Goal: Find specific page/section: Find specific page/section

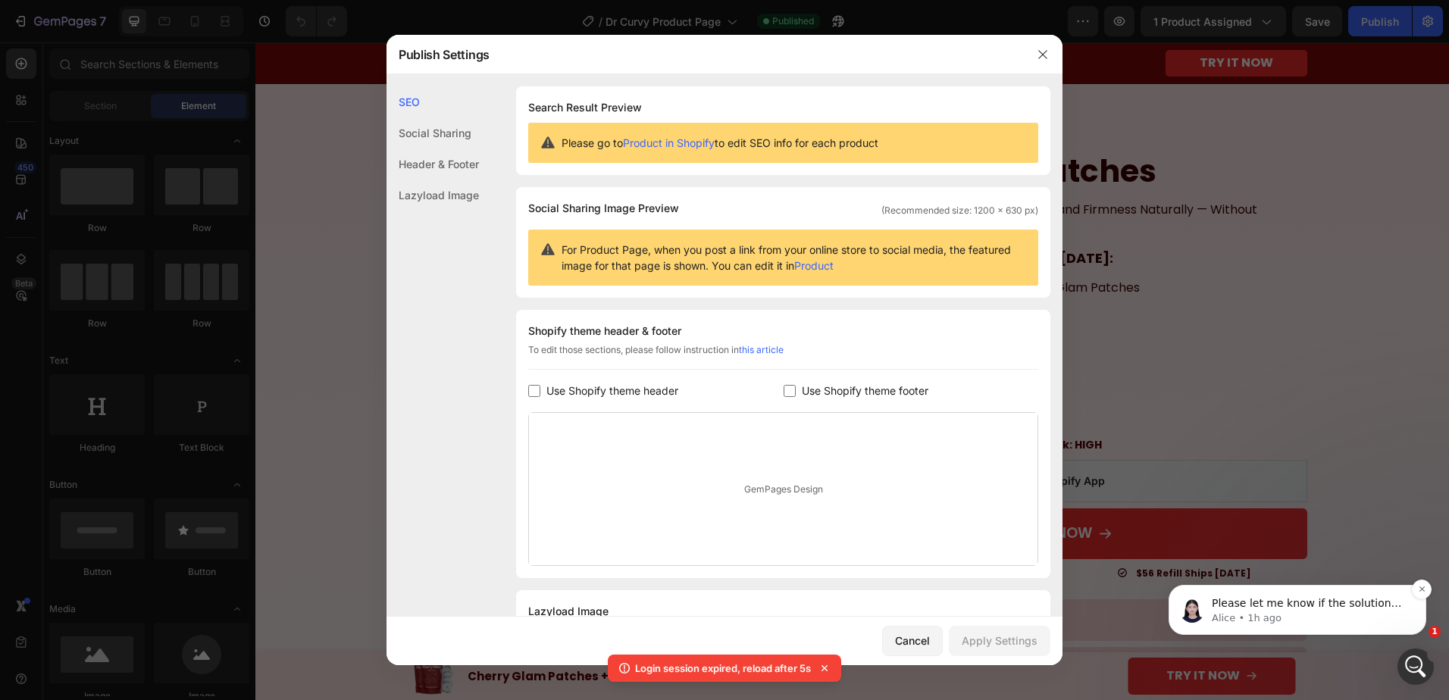
click at [1328, 606] on p "Please let me know if the solution works for you." at bounding box center [1308, 603] width 195 height 15
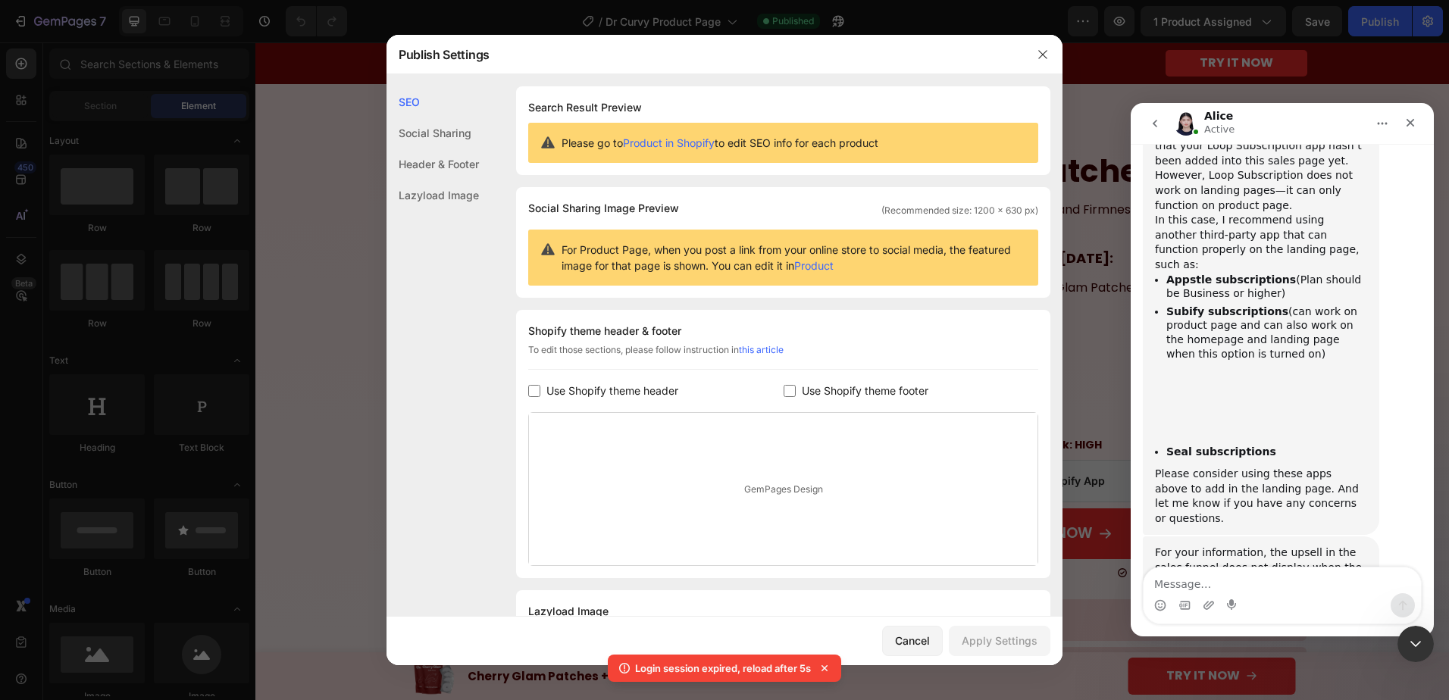
scroll to position [4941, 0]
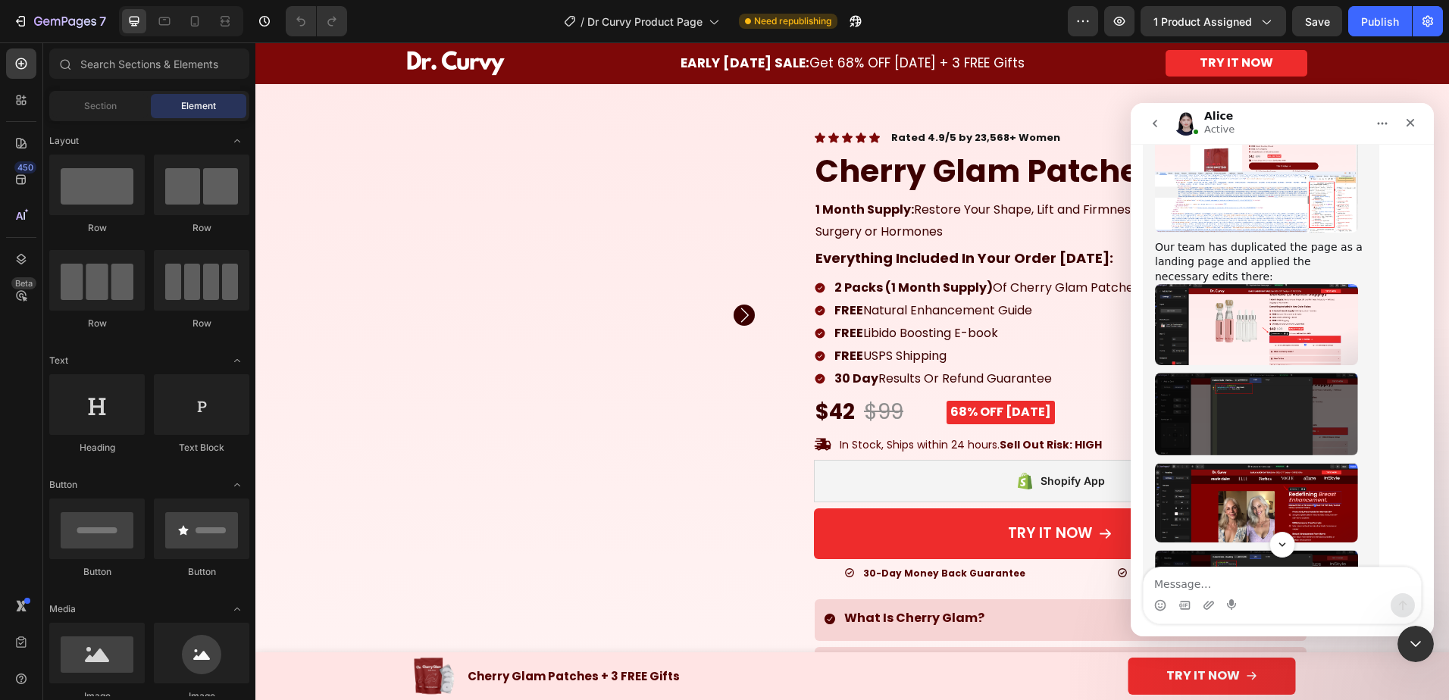
scroll to position [5773, 0]
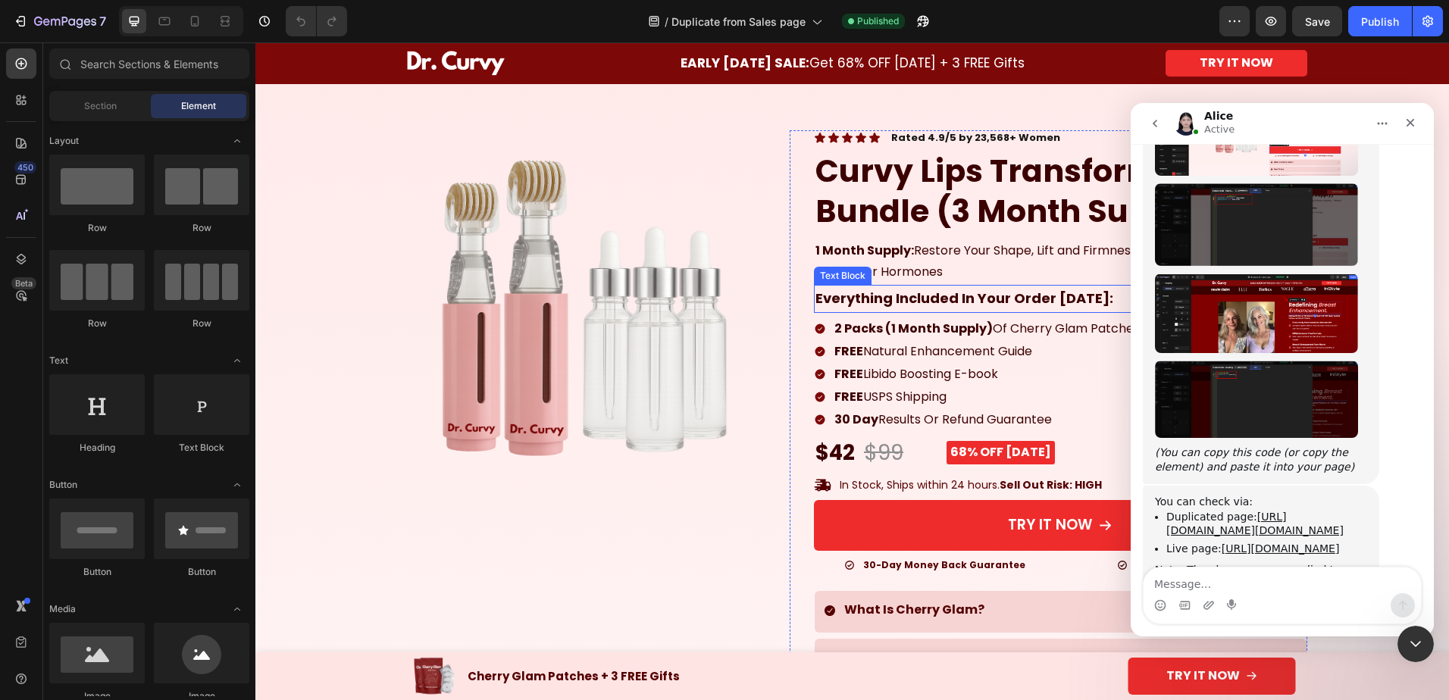
scroll to position [5976, 0]
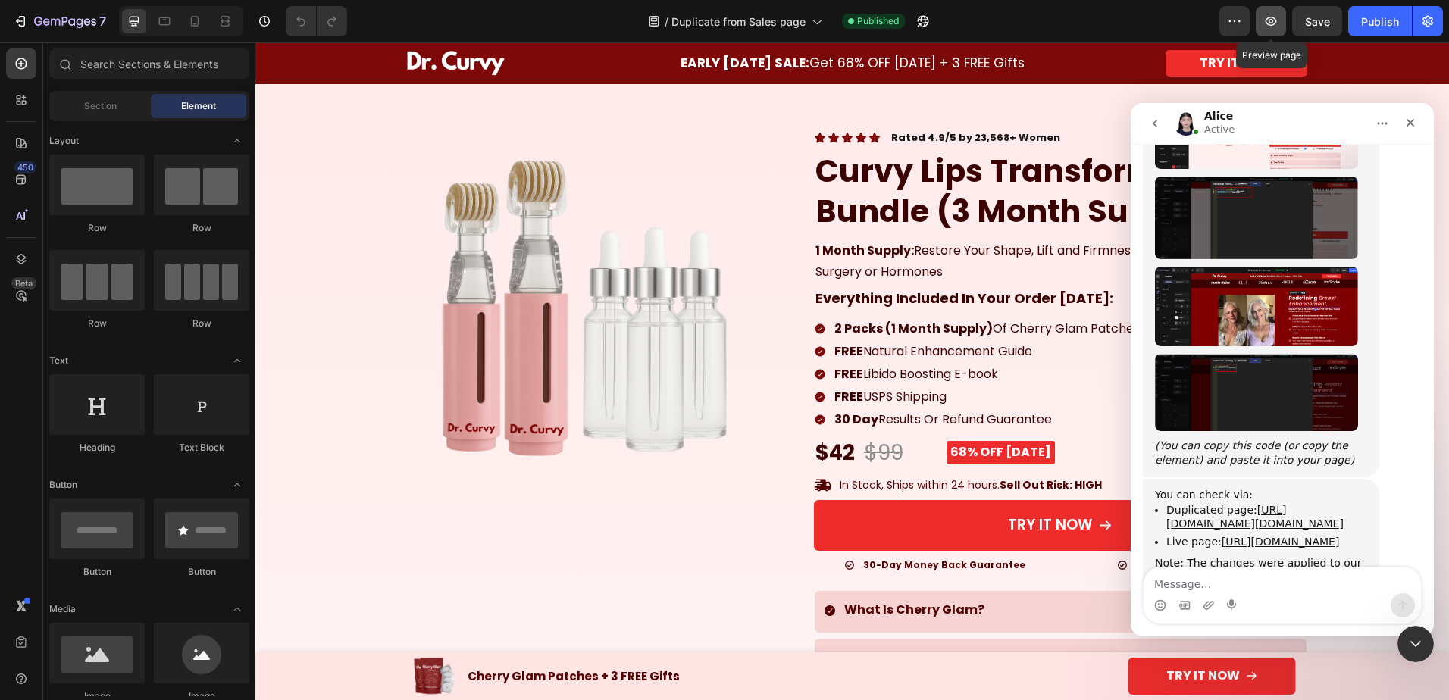
click at [1273, 20] on icon "button" at bounding box center [1270, 21] width 11 height 9
